Goal: Task Accomplishment & Management: Manage account settings

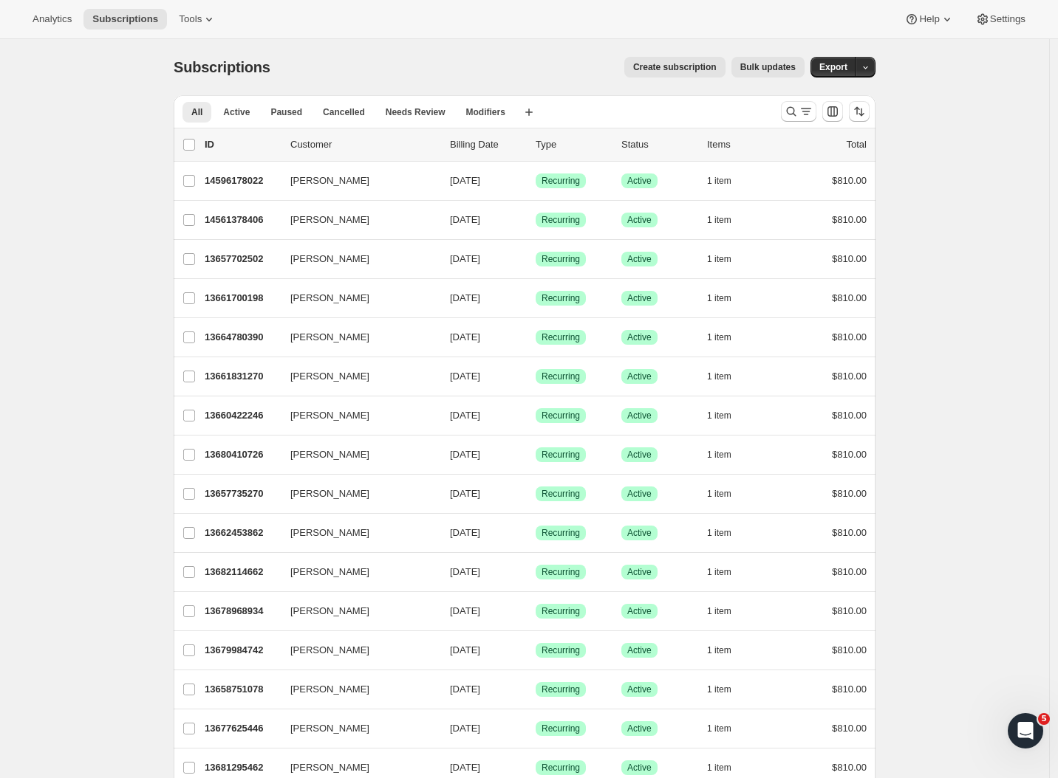
click at [798, 112] on icon "Search and filter results" at bounding box center [791, 111] width 15 height 15
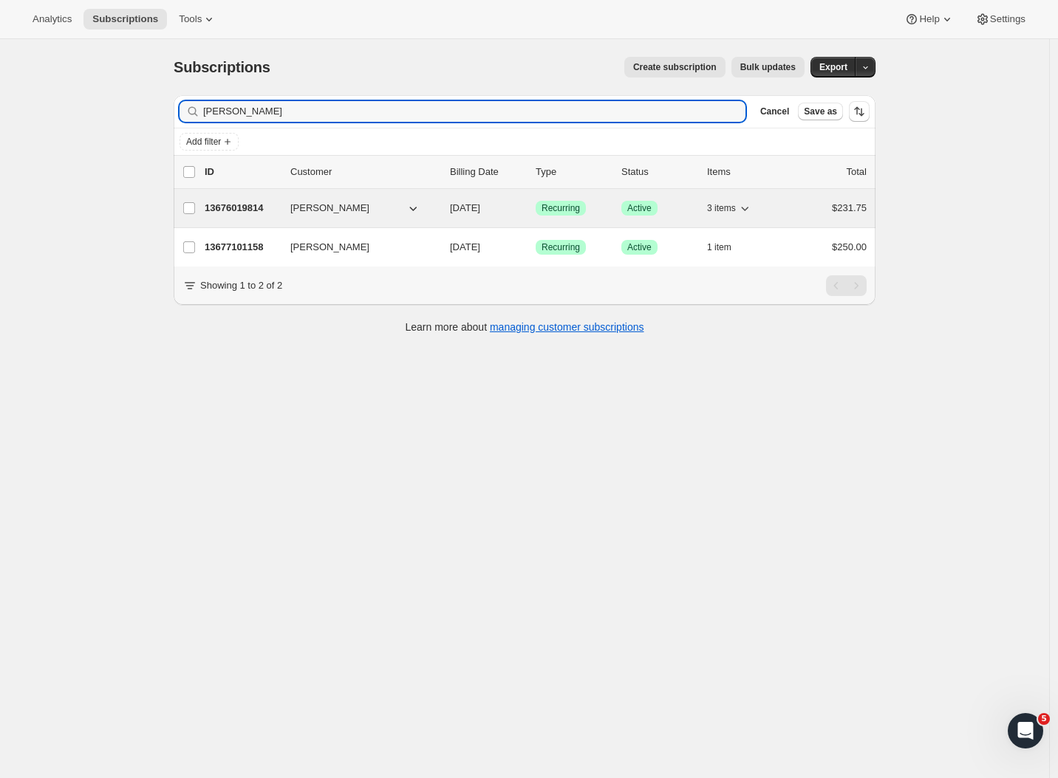
type input "[PERSON_NAME]"
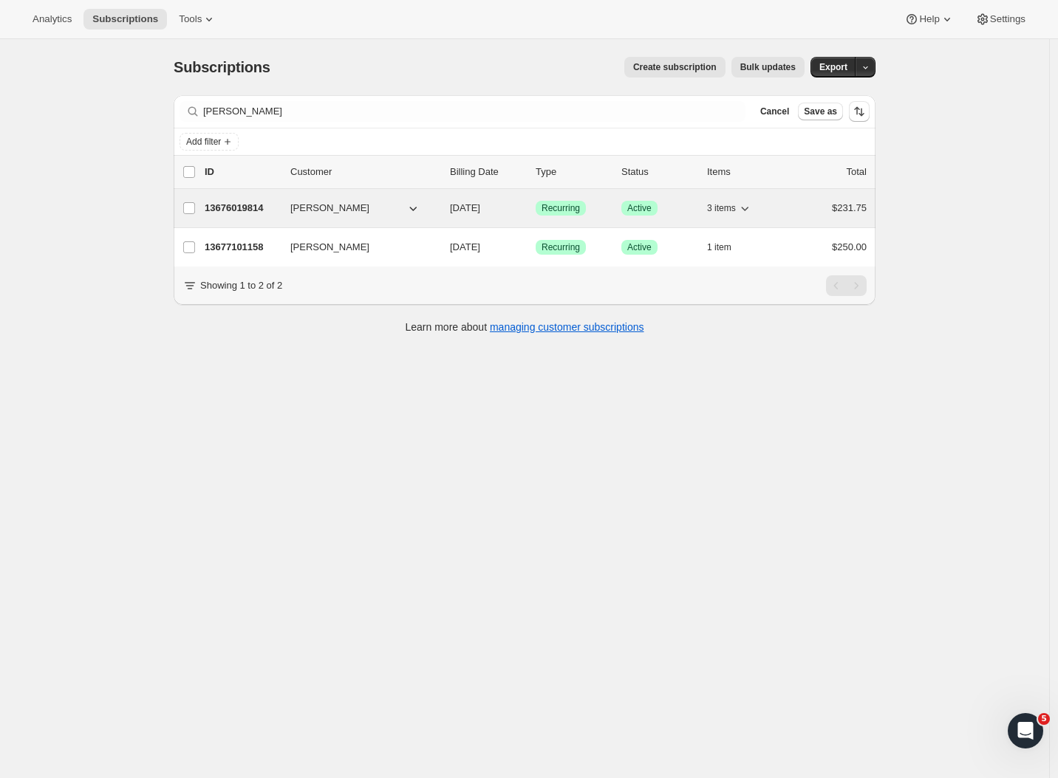
click at [251, 208] on p "13676019814" at bounding box center [242, 208] width 74 height 15
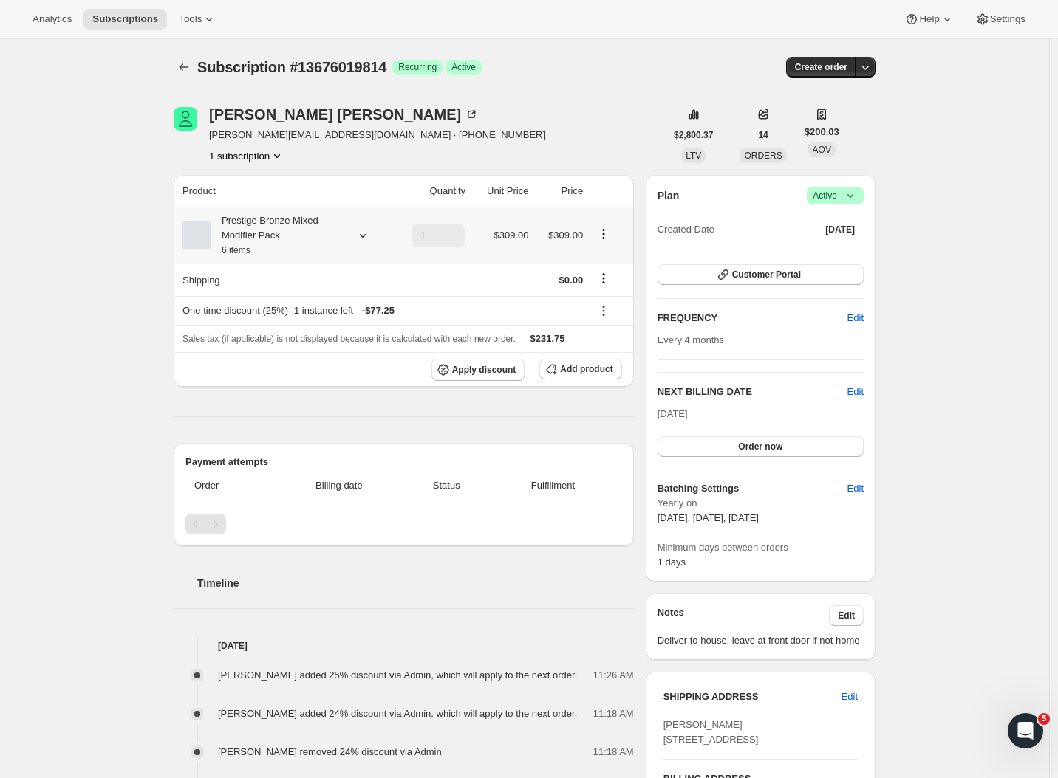
click at [363, 235] on icon at bounding box center [362, 235] width 15 height 15
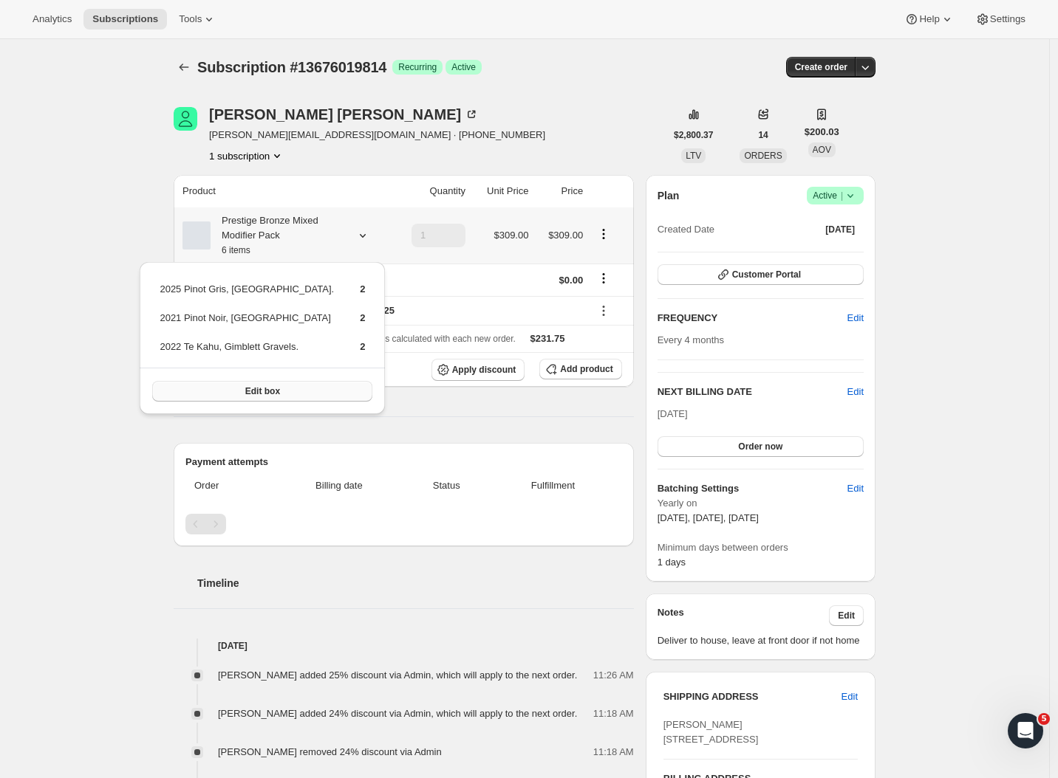
click at [267, 391] on span "Edit box" at bounding box center [262, 392] width 35 height 12
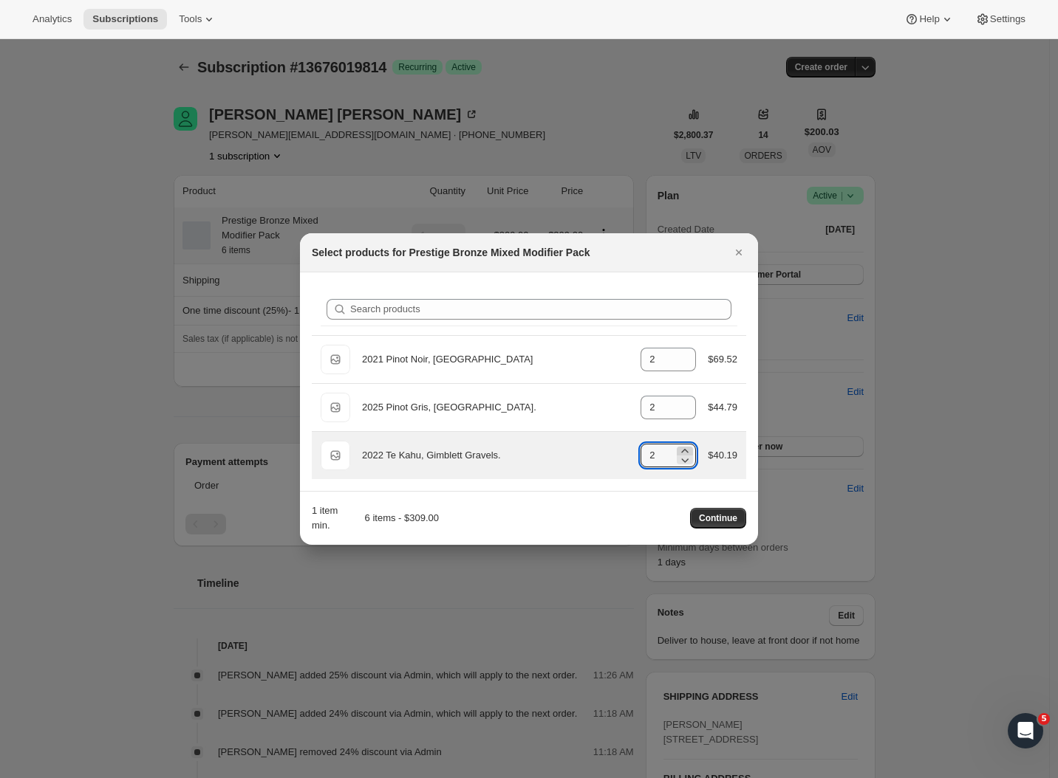
click at [684, 448] on icon ":re5:" at bounding box center [684, 451] width 15 height 15
type input "4"
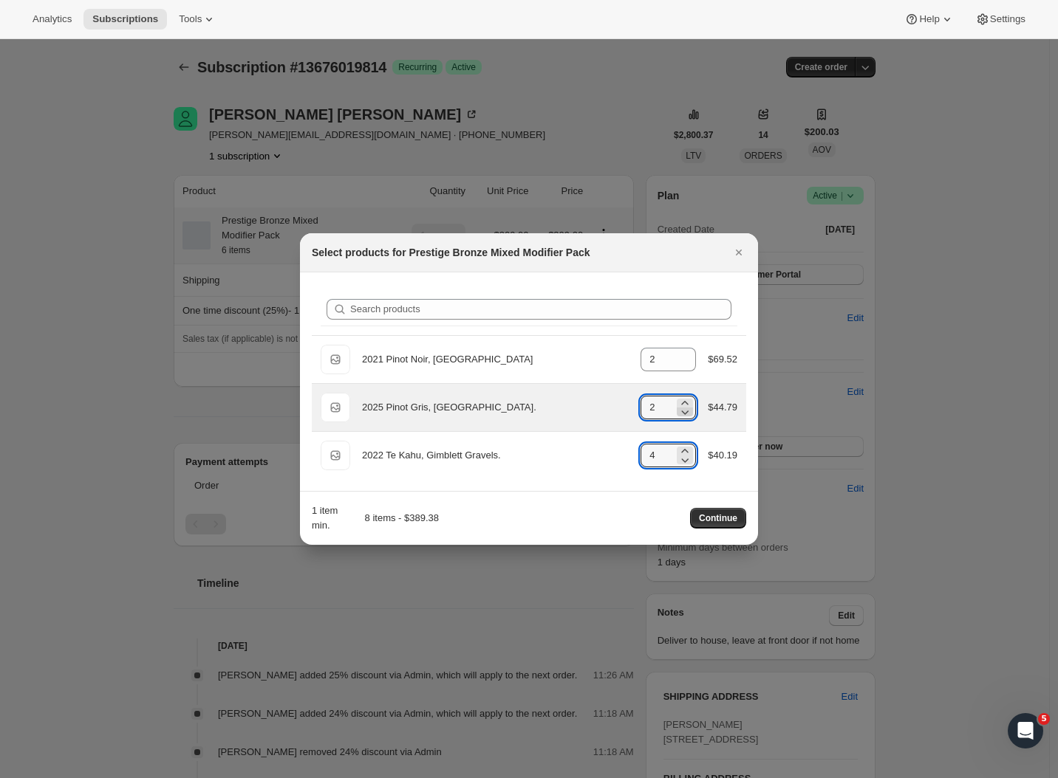
click at [682, 412] on icon ":re5:" at bounding box center [685, 413] width 7 height 4
type input "0"
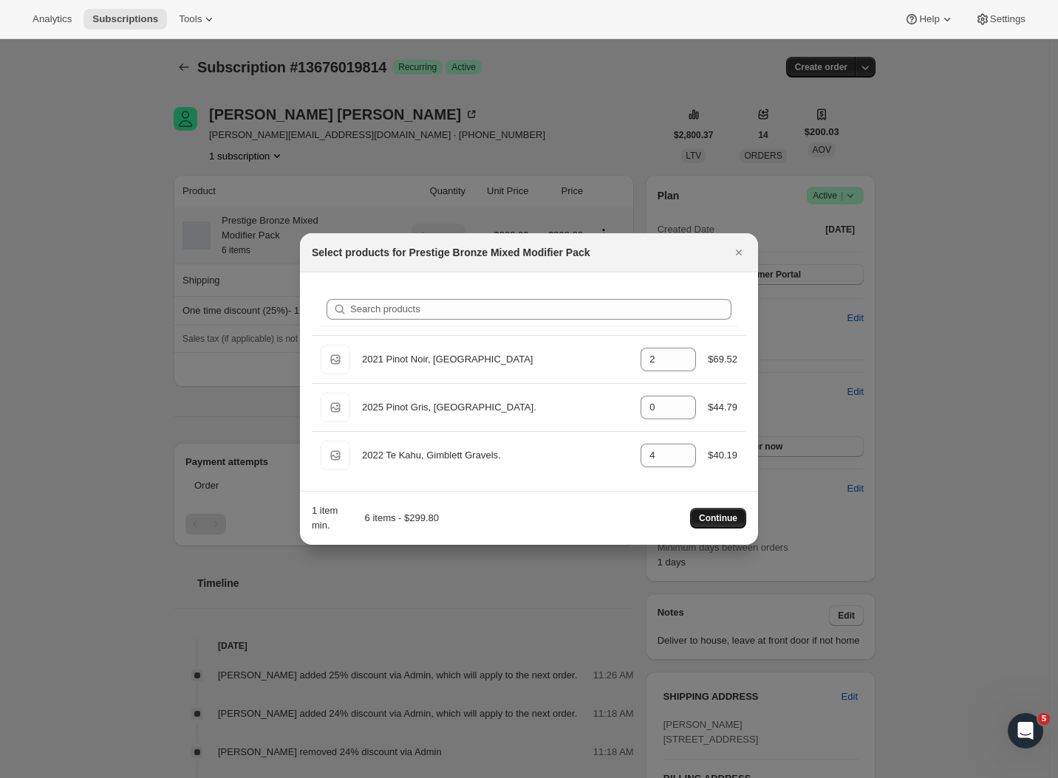
click at [721, 518] on span "Continue" at bounding box center [718, 519] width 38 height 12
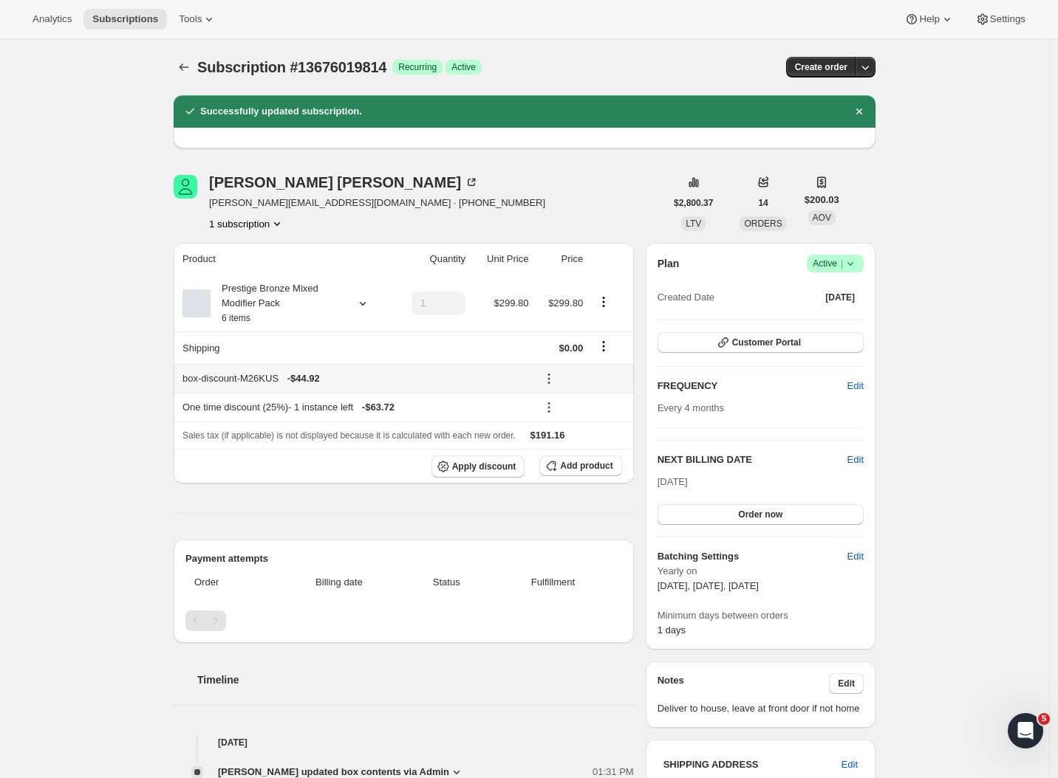
click at [550, 382] on icon at bounding box center [548, 379] width 15 height 15
click at [578, 427] on button "Remove" at bounding box center [583, 435] width 44 height 24
